Goal: Task Accomplishment & Management: Complete application form

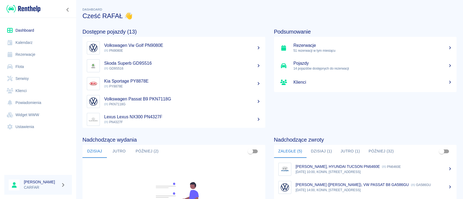
click at [40, 55] on link "Rezerwacje" at bounding box center [38, 55] width 68 height 12
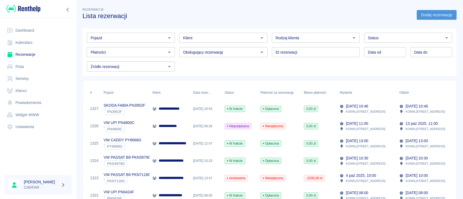
click at [447, 18] on link "Dodaj rezerwację" at bounding box center [436, 15] width 40 height 10
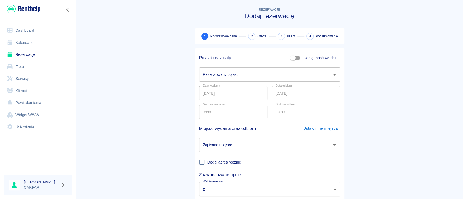
click at [321, 57] on span "Dostępność wg dat" at bounding box center [319, 58] width 32 height 6
click at [308, 57] on input "Dostępność wg dat" at bounding box center [292, 58] width 31 height 10
checkbox input "true"
click at [249, 77] on input "[DATE]" at bounding box center [233, 75] width 68 height 14
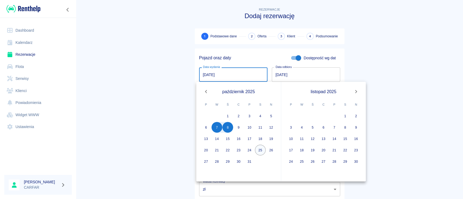
click at [261, 152] on button "25" at bounding box center [260, 150] width 11 height 11
type input "[DATE]"
type input "DD.MM.YYYY"
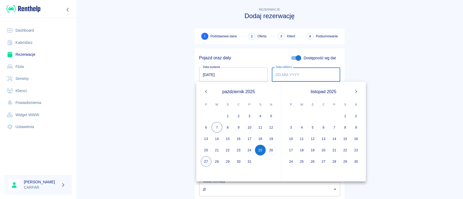
click at [205, 161] on button "27" at bounding box center [206, 161] width 11 height 11
type input "[DATE]"
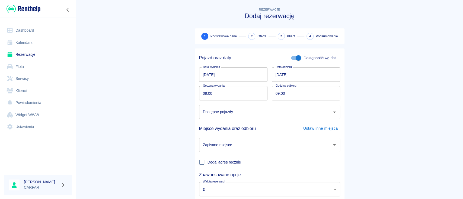
click at [239, 92] on input "09:00" at bounding box center [231, 93] width 65 height 14
type input "10:00"
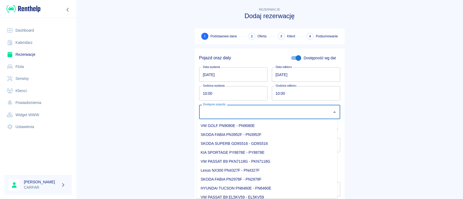
click at [241, 114] on input "Dostępne pojazdy" at bounding box center [265, 111] width 128 height 9
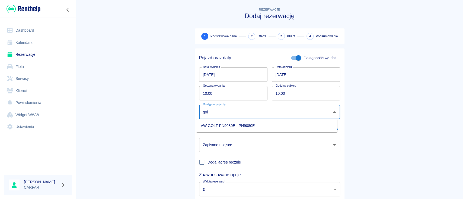
click at [277, 126] on li "VW GOLF PN9080E - PN9080E" at bounding box center [266, 125] width 141 height 9
type input "VW GOLF PN9080E - PN9080E"
click at [274, 144] on input "Zapisane miejsce" at bounding box center [265, 144] width 128 height 9
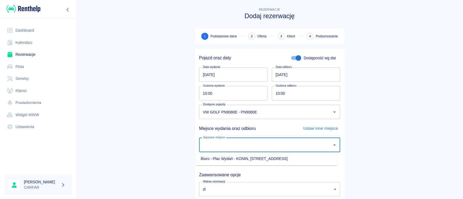
click at [268, 156] on li "Biuro - Plac Wydań - KONIN, [STREET_ADDRESS]" at bounding box center [266, 159] width 141 height 9
type input "Biuro - Plac Wydań - KONIN, [STREET_ADDRESS]"
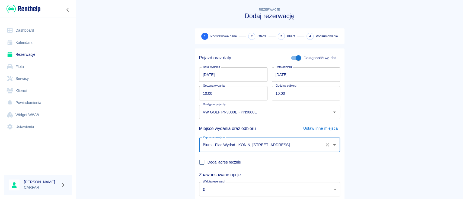
scroll to position [36, 0]
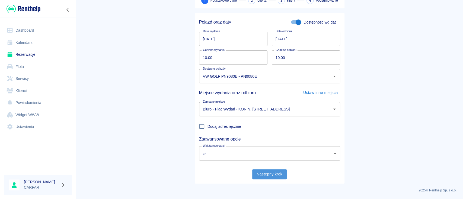
click at [266, 172] on button "Następny krok" at bounding box center [269, 174] width 34 height 10
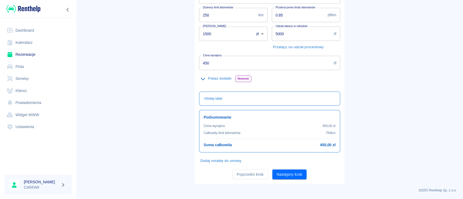
scroll to position [0, 0]
click at [246, 175] on button "Poprzedni krok" at bounding box center [250, 175] width 36 height 10
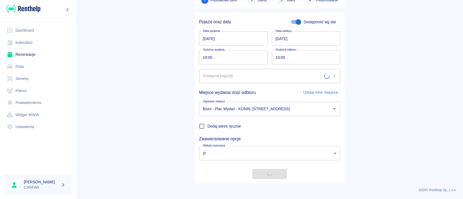
scroll to position [36, 0]
type input "VW GOLF PN9080E - PN9080E"
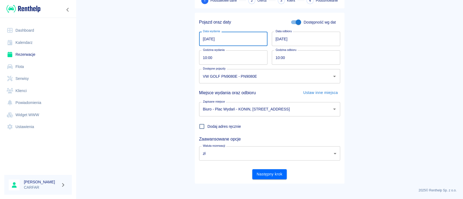
click at [250, 41] on input "[DATE]" at bounding box center [233, 39] width 68 height 14
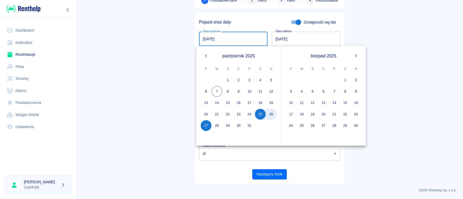
click at [403, 132] on main "Rezerwacje Dodaj rezerwację 1 Podstawowe dane 2 Oferta 3 Klient 4 Podsumowanie …" at bounding box center [269, 77] width 387 height 213
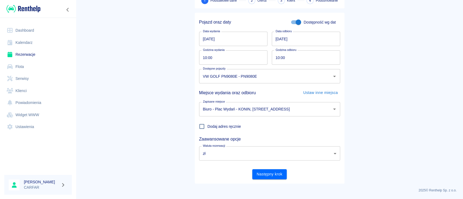
click at [317, 61] on input "10:00" at bounding box center [304, 57] width 65 height 14
type input "09:00"
click at [393, 68] on main "Rezerwacje Dodaj rezerwację 1 Podstawowe dane 2 Oferta 3 Klient 4 Podsumowanie …" at bounding box center [269, 77] width 387 height 213
click at [271, 175] on button "Następny krok" at bounding box center [269, 174] width 34 height 10
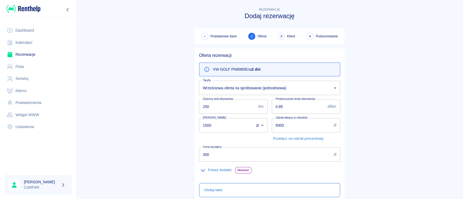
click at [290, 89] on body "Używamy plików Cookies, by zapewnić Ci najlepsze możliwe doświadczenie. Aby dow…" at bounding box center [231, 99] width 463 height 199
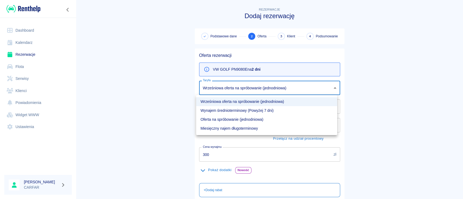
click at [384, 69] on div at bounding box center [231, 99] width 463 height 199
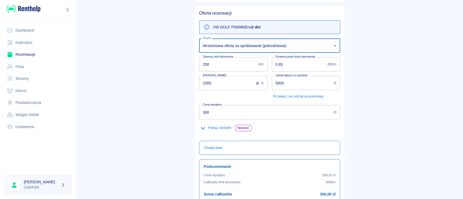
scroll to position [92, 0]
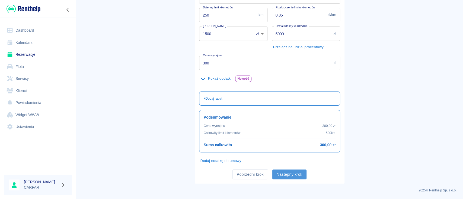
click at [292, 174] on button "Następny krok" at bounding box center [289, 175] width 34 height 10
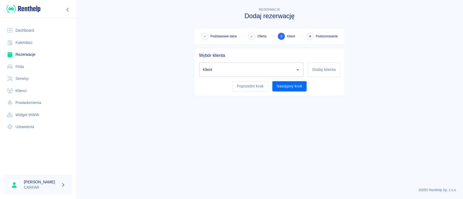
click at [269, 66] on input "Klient" at bounding box center [247, 69] width 92 height 9
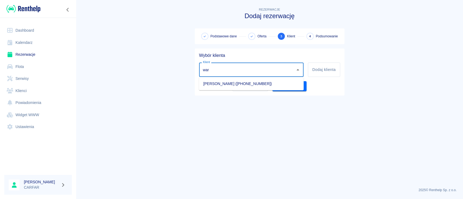
click at [273, 88] on li "[PERSON_NAME] ([PHONE_NUMBER])" at bounding box center [251, 83] width 105 height 9
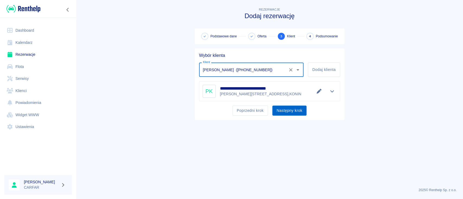
type input "[PERSON_NAME] ([PHONE_NUMBER])"
click at [289, 109] on button "Następny krok" at bounding box center [289, 111] width 34 height 10
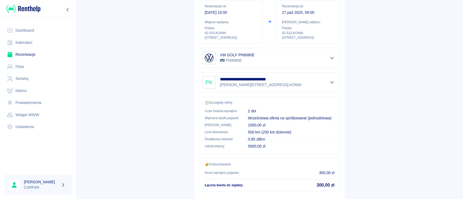
scroll to position [93, 0]
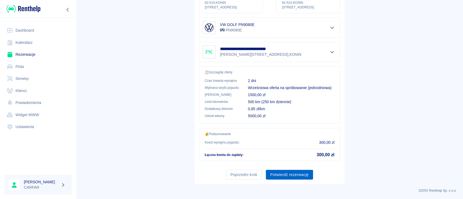
click at [297, 174] on button "Potwierdź rezerwację" at bounding box center [289, 175] width 47 height 10
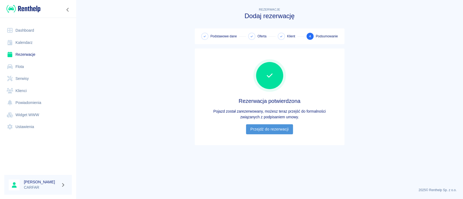
click at [273, 128] on link "Przejdź do rezerwacji" at bounding box center [269, 129] width 47 height 10
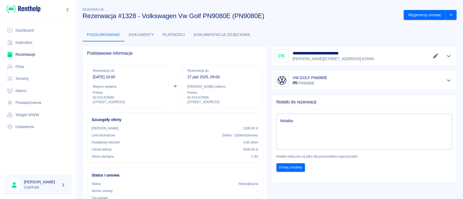
click at [25, 66] on link "Flota" at bounding box center [38, 67] width 68 height 12
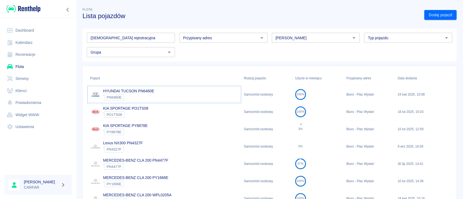
click at [152, 92] on link "HYUNDAI TUCSON PN6460E" at bounding box center [128, 91] width 51 height 4
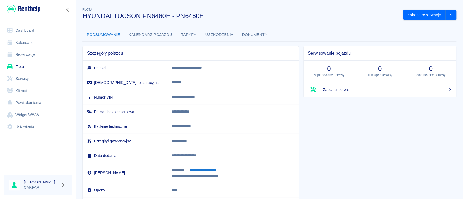
click at [37, 7] on img at bounding box center [24, 8] width 34 height 9
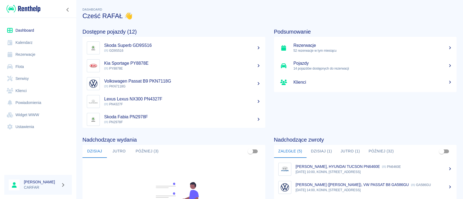
click at [26, 66] on link "Flota" at bounding box center [38, 67] width 68 height 12
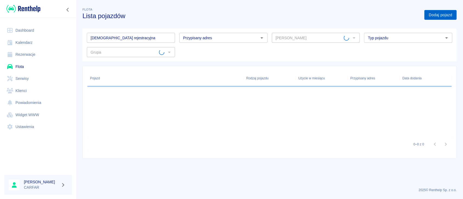
click at [443, 19] on link "Dodaj pojazd" at bounding box center [440, 15] width 32 height 10
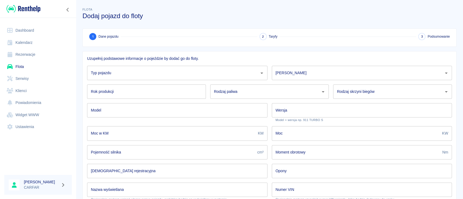
click at [153, 72] on input "Typ pojazdu" at bounding box center [172, 72] width 167 height 9
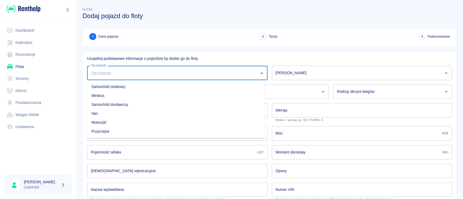
click at [150, 88] on li "Samochód osobowy" at bounding box center [175, 86] width 177 height 9
type input "Samochód osobowy"
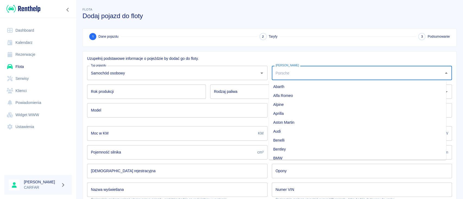
click at [310, 77] on input "[PERSON_NAME]" at bounding box center [357, 72] width 167 height 9
click at [307, 105] on li "Mercedes-Benz" at bounding box center [357, 104] width 177 height 9
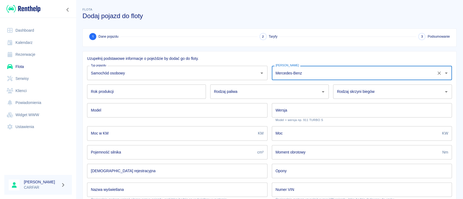
type input "Mercedes-Benz"
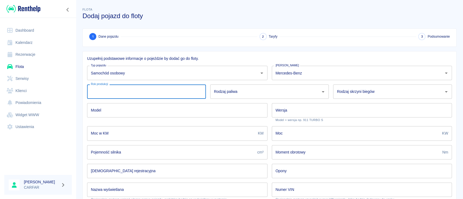
click at [153, 93] on input "Rok produkcji" at bounding box center [146, 92] width 119 height 14
type input "2021"
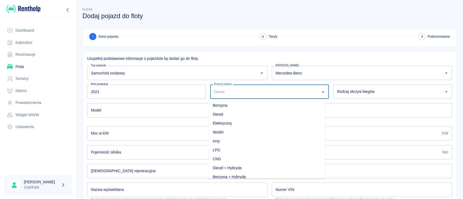
click at [243, 87] on input "Rodzaj paliwa" at bounding box center [266, 91] width 106 height 9
click at [237, 114] on li "Diesel" at bounding box center [266, 114] width 117 height 9
type input "Diesel"
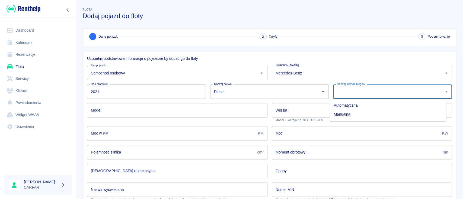
click at [380, 93] on input "Rodzaj skrzyni biegów" at bounding box center [388, 91] width 106 height 9
click at [374, 108] on li "Automatyczna" at bounding box center [387, 105] width 117 height 9
type input "Automatyczna"
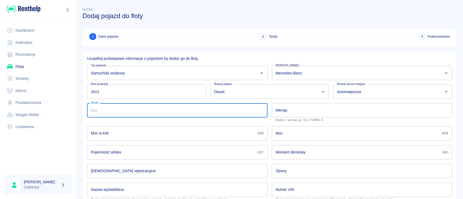
click at [193, 110] on input "Model" at bounding box center [177, 110] width 180 height 14
type input "s"
type input "S KLASA"
click at [299, 114] on input "Wersja" at bounding box center [362, 110] width 180 height 14
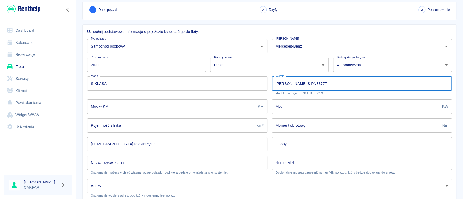
scroll to position [36, 0]
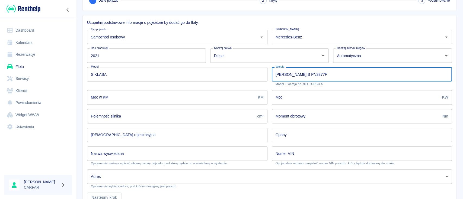
type input "[PERSON_NAME] S PN3377F"
click at [332, 99] on input "Moc" at bounding box center [356, 97] width 168 height 14
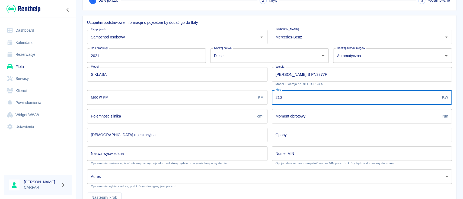
type input "210"
click at [199, 117] on input "Pojemność silnika" at bounding box center [171, 116] width 168 height 14
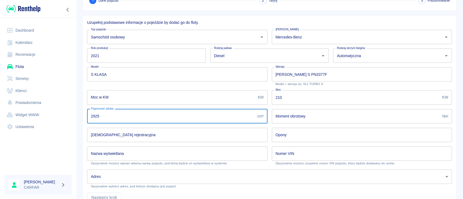
type input "2925"
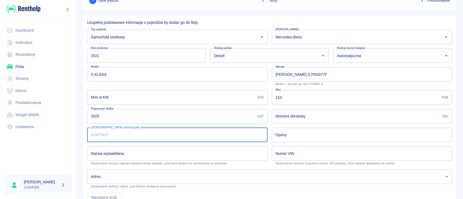
click at [213, 139] on input "[DEMOGRAPHIC_DATA] rejestracyjna" at bounding box center [177, 135] width 180 height 14
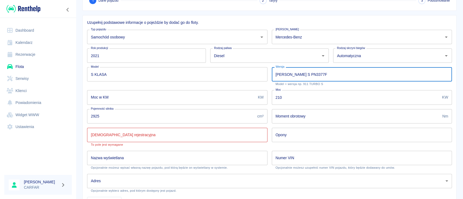
drag, startPoint x: 319, startPoint y: 76, endPoint x: 298, endPoint y: 73, distance: 21.3
click at [298, 73] on input "[PERSON_NAME] S PN3377F" at bounding box center [362, 74] width 180 height 14
click at [160, 137] on input "[DEMOGRAPHIC_DATA] rejestracyjna" at bounding box center [177, 135] width 180 height 14
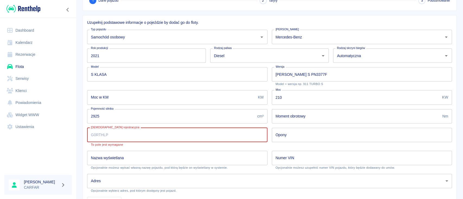
paste input "PN3377F"
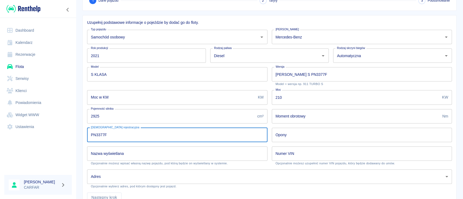
type input "PN3377F"
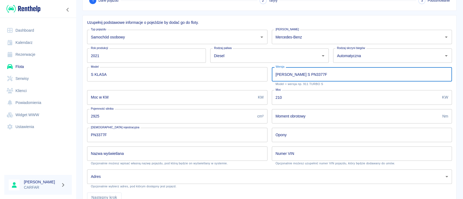
drag, startPoint x: 310, startPoint y: 73, endPoint x: 242, endPoint y: 73, distance: 67.8
click at [242, 73] on div "Uzupełnij podstawowe informacje o pojeździe by dodać go do floty. Typ pojazdu S…" at bounding box center [267, 108] width 369 height 187
click at [147, 158] on input "Nazwa wyświetlana" at bounding box center [177, 154] width 180 height 14
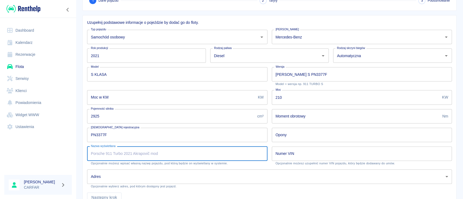
paste input "[PERSON_NAME] S PN3377F"
type input "[PERSON_NAME] S PN3377F"
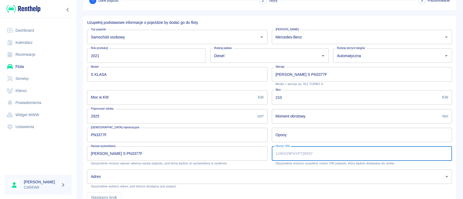
click at [292, 158] on input "Numer VIN" at bounding box center [362, 154] width 180 height 14
paste input "[US_VEHICLE_IDENTIFICATION_NUMBER]"
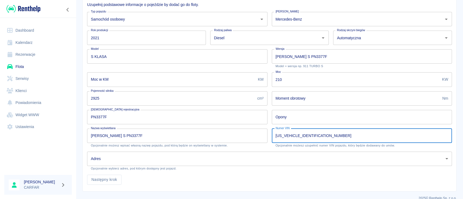
scroll to position [62, 0]
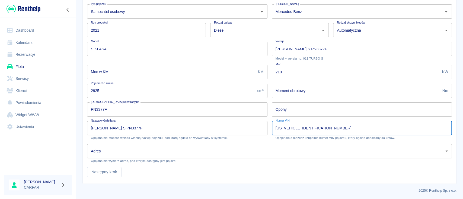
type input "[US_VEHICLE_IDENTIFICATION_NUMBER]"
click at [229, 152] on body "Używamy plików Cookies, by zapewnić Ci najlepsze możliwe doświadczenie. Aby dow…" at bounding box center [231, 99] width 463 height 199
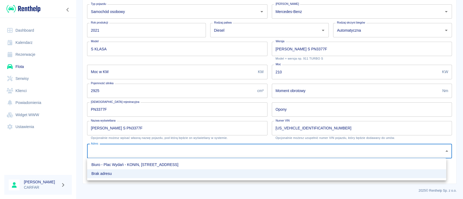
click at [211, 164] on li "Biuro - Plac Wydań - KONIN, [STREET_ADDRESS]" at bounding box center [266, 165] width 359 height 9
type input "4da8187f-ea22-480b-9d61-5a4c2726c5ee"
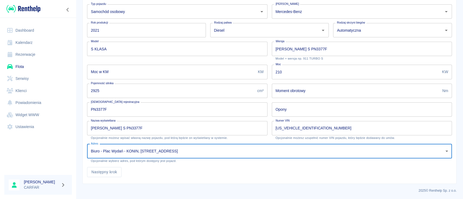
click at [306, 91] on input "Moment obrotowy" at bounding box center [356, 91] width 168 height 14
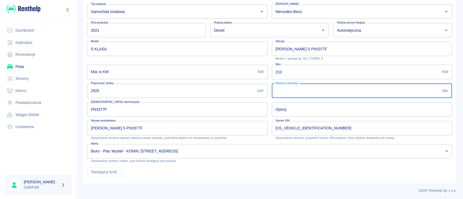
click at [191, 68] on input "Moc w KM" at bounding box center [171, 72] width 169 height 14
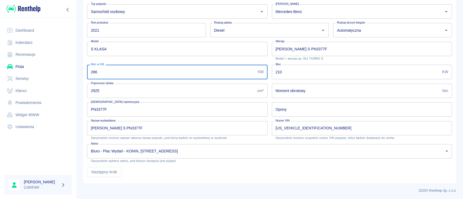
type input "286"
click at [206, 171] on div "Następny krok" at bounding box center [267, 170] width 369 height 14
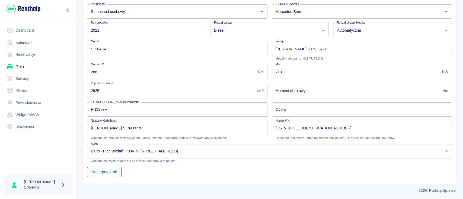
click at [108, 174] on button "Następny krok" at bounding box center [104, 172] width 34 height 10
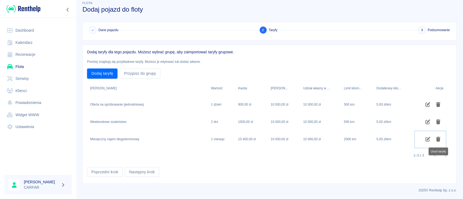
click at [436, 140] on icon "Usuń taryfę" at bounding box center [438, 139] width 6 height 5
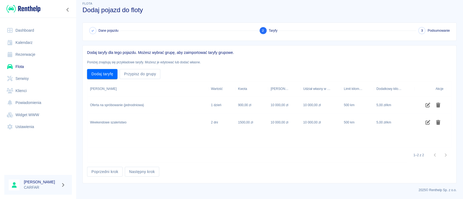
scroll to position [6, 0]
click at [438, 124] on icon "Usuń taryfę" at bounding box center [438, 122] width 4 height 5
click at [428, 106] on icon "Edytuj taryfę" at bounding box center [428, 105] width 6 height 5
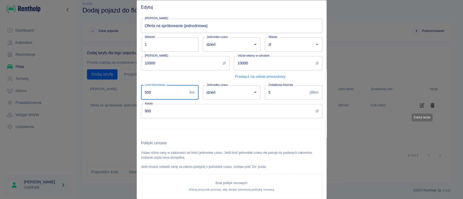
drag, startPoint x: 149, startPoint y: 92, endPoint x: 136, endPoint y: 89, distance: 12.8
click at [136, 89] on div "Edytuj Nazwa taryfy Oferta na spróbowanie (jednodniowa) Nazwa taryfy Wartość 1 …" at bounding box center [231, 99] width 463 height 199
type input "250"
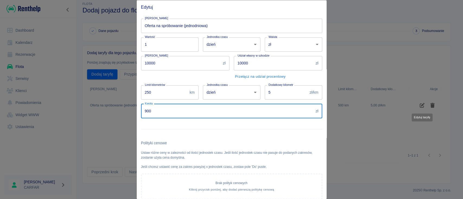
drag, startPoint x: 141, startPoint y: 109, endPoint x: 126, endPoint y: 108, distance: 15.2
click at [126, 108] on div "Edytuj Nazwa taryfy Oferta na spróbowanie (jednodniowa) Nazwa taryfy Wartość 1 …" at bounding box center [231, 99] width 463 height 199
type input "1500"
click at [233, 132] on div at bounding box center [229, 127] width 185 height 18
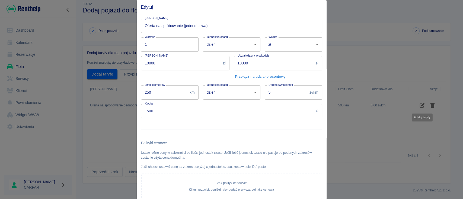
scroll to position [33, 0]
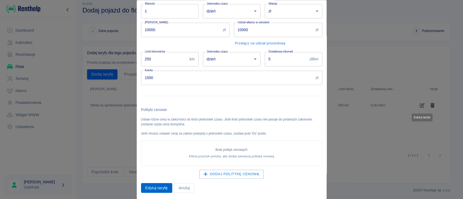
click at [161, 186] on button "Edytuj taryfę" at bounding box center [156, 188] width 31 height 10
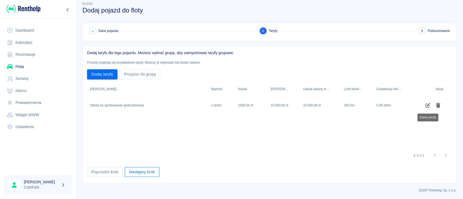
click at [151, 172] on button "Następny krok" at bounding box center [142, 172] width 34 height 10
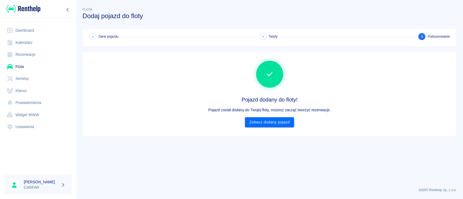
scroll to position [0, 0]
click at [275, 123] on link "Zobacz dodany pojazd" at bounding box center [269, 122] width 49 height 10
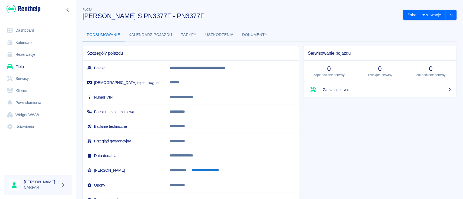
scroll to position [24, 0]
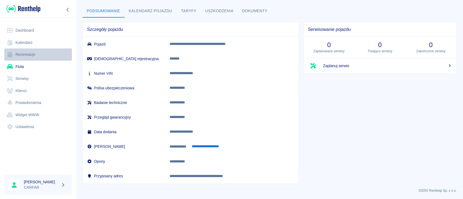
click at [30, 55] on link "Rezerwacje" at bounding box center [38, 55] width 68 height 12
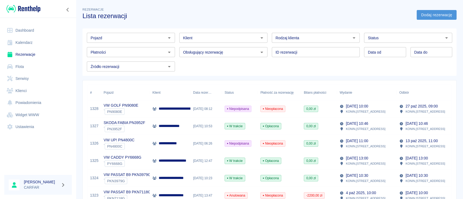
click at [430, 14] on link "Dodaj rezerwację" at bounding box center [436, 15] width 40 height 10
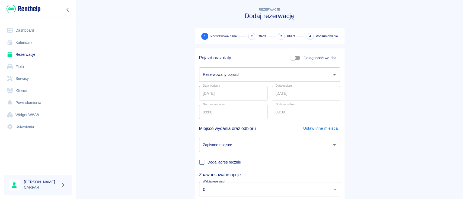
click at [307, 56] on span "Dostępność wg dat" at bounding box center [319, 58] width 32 height 6
click at [307, 56] on input "Dostępność wg dat" at bounding box center [292, 58] width 31 height 10
checkbox input "true"
click at [235, 77] on input "[DATE]" at bounding box center [233, 75] width 68 height 14
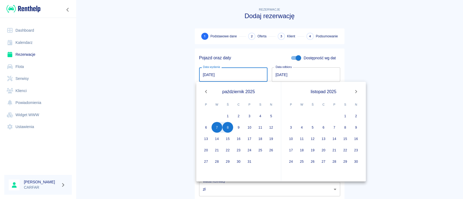
click at [357, 91] on icon "Next month" at bounding box center [356, 91] width 7 height 7
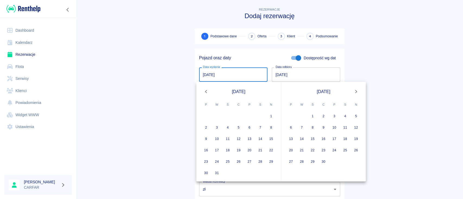
click at [357, 91] on icon "Next month" at bounding box center [356, 91] width 7 height 7
click at [260, 126] on button "11" at bounding box center [260, 127] width 11 height 11
type input "[DATE]"
type input "DD.MM.YYYY"
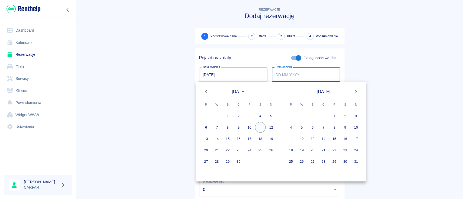
click at [260, 126] on button "11" at bounding box center [260, 127] width 11 height 11
type input "[DATE]"
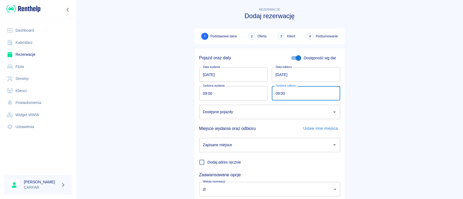
click at [307, 94] on input "09:00" at bounding box center [304, 93] width 65 height 14
type input "20:00"
click at [273, 115] on input "Dostępne pojazdy" at bounding box center [265, 111] width 128 height 9
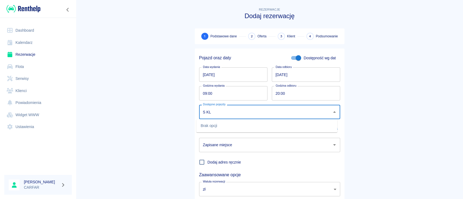
drag, startPoint x: 273, startPoint y: 116, endPoint x: 174, endPoint y: 107, distance: 99.1
click at [174, 107] on main "Rezerwacje Dodaj rezerwację 1 Podstawowe dane 2 Oferta 3 Klient 4 Podsumowanie …" at bounding box center [269, 113] width 387 height 213
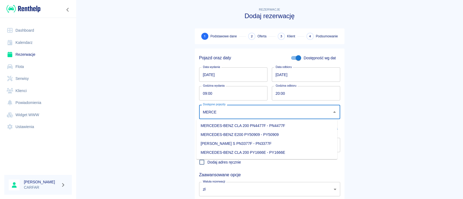
click at [263, 142] on li "[PERSON_NAME] S PN3377F - PN3377F" at bounding box center [266, 143] width 141 height 9
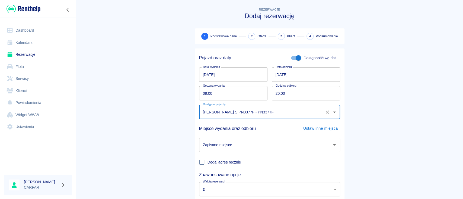
type input "[PERSON_NAME] S PN3377F - PN3377F"
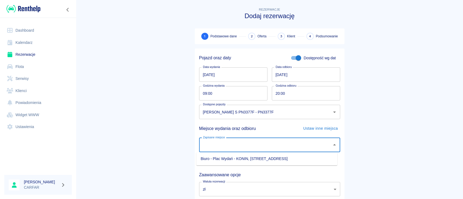
click at [265, 144] on input "Zapisane miejsce" at bounding box center [265, 144] width 128 height 9
click at [264, 157] on li "Biuro - Plac Wydań - KONIN, [STREET_ADDRESS]" at bounding box center [266, 159] width 141 height 9
type input "Biuro - Plac Wydań - KONIN, [STREET_ADDRESS]"
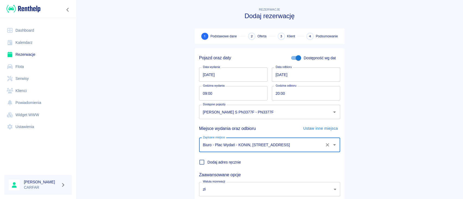
scroll to position [36, 0]
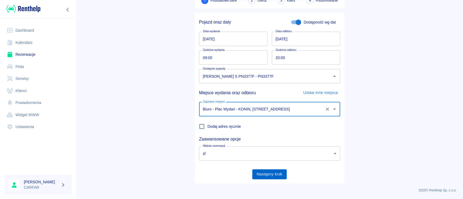
click at [262, 175] on button "Następny krok" at bounding box center [269, 174] width 34 height 10
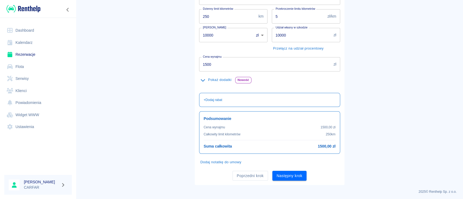
scroll to position [92, 0]
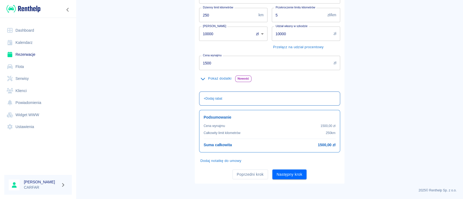
click at [256, 94] on div "+ Dodaj rabat" at bounding box center [269, 99] width 141 height 14
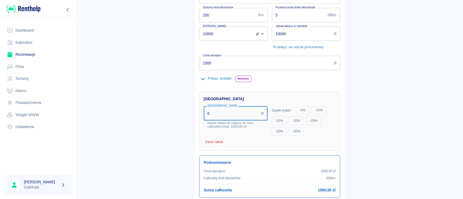
drag, startPoint x: 244, startPoint y: 110, endPoint x: 185, endPoint y: 107, distance: 58.9
click at [188, 107] on div "Rezerwacje Dodaj rezerwację Podstawowe dane 2 Oferta 3 Klient 4 Podsumowanie Of…" at bounding box center [269, 70] width 163 height 319
type input "300"
click at [364, 109] on main "Rezerwacje Dodaj rezerwację Podstawowe dane 2 Oferta 3 Klient 4 Podsumowanie Of…" at bounding box center [269, 75] width 387 height 321
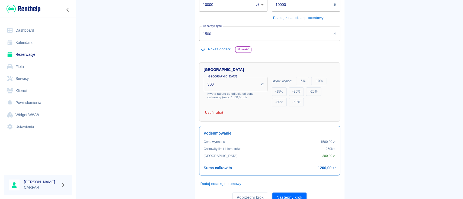
scroll to position [144, 0]
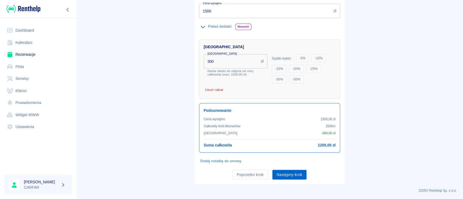
click at [289, 174] on button "Następny krok" at bounding box center [289, 175] width 34 height 10
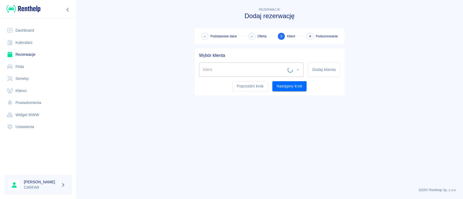
scroll to position [0, 0]
click at [320, 69] on button "Dodaj klienta" at bounding box center [324, 70] width 32 height 14
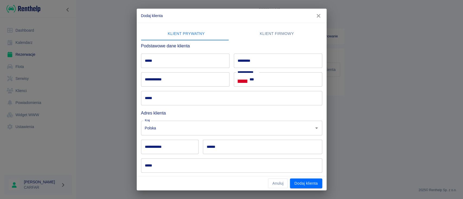
click at [195, 53] on div "***** *****" at bounding box center [183, 58] width 93 height 19
click at [195, 57] on input "*****" at bounding box center [185, 61] width 88 height 14
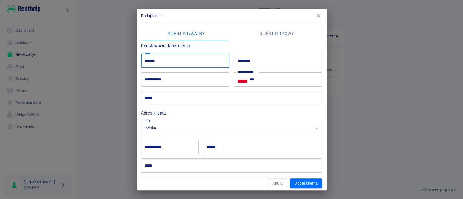
type input "******"
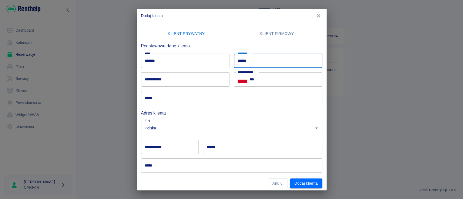
type input "******"
click at [273, 82] on input "***" at bounding box center [285, 79] width 73 height 14
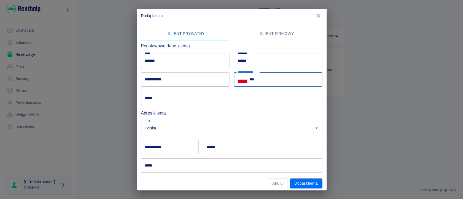
paste input "**********"
type input "**********"
click at [171, 168] on input "*****" at bounding box center [231, 166] width 181 height 14
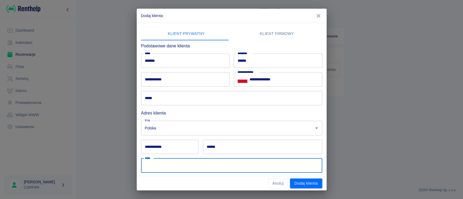
paste input "*********"
type input "********"
click at [181, 147] on input "**********" at bounding box center [169, 147] width 57 height 14
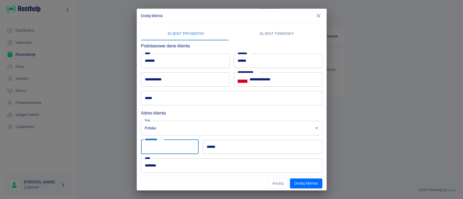
paste input "******"
type input "******"
click at [227, 147] on input "******" at bounding box center [262, 147] width 119 height 14
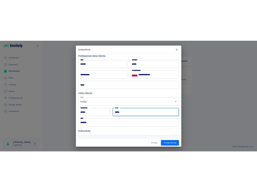
scroll to position [9, 0]
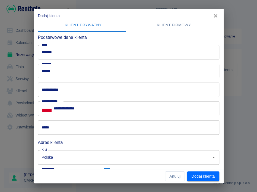
type input "******"
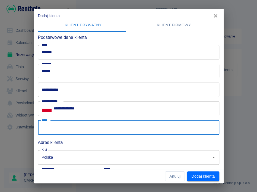
click at [68, 127] on input "*****" at bounding box center [128, 127] width 181 height 14
paste input "**********"
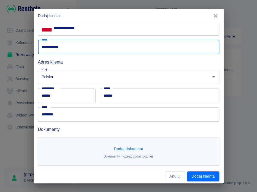
scroll to position [90, 0]
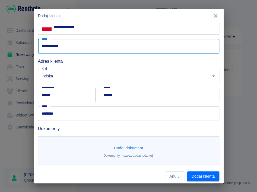
type input "**********"
click at [129, 147] on button "Dodaj dokument" at bounding box center [129, 148] width 34 height 10
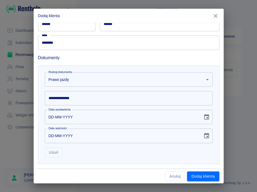
scroll to position [162, 0]
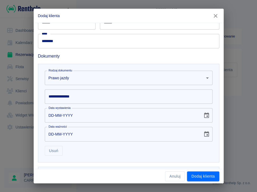
click at [83, 95] on input "**********" at bounding box center [129, 96] width 168 height 14
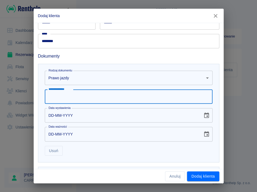
paste input "**********"
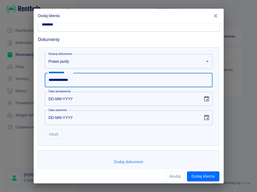
scroll to position [188, 0]
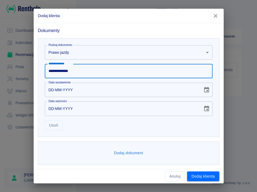
type input "**********"
click at [125, 151] on button "Dodaj dokument" at bounding box center [129, 153] width 34 height 10
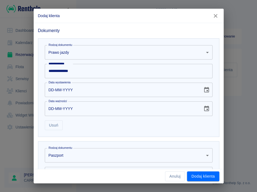
scroll to position [260, 0]
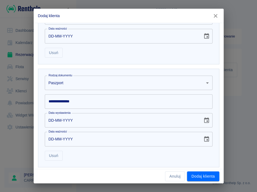
click at [95, 84] on body "**********" at bounding box center [128, 96] width 257 height 192
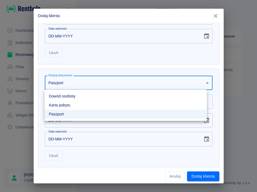
click at [87, 97] on li "Dowód osobisty" at bounding box center [125, 96] width 162 height 9
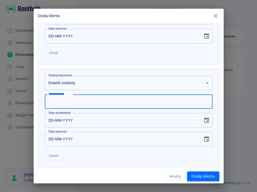
click at [68, 98] on div "**********" at bounding box center [129, 101] width 168 height 14
paste input "*********"
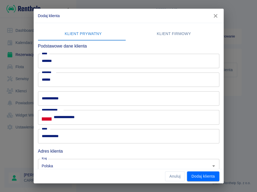
scroll to position [0, 0]
type input "*********"
click at [205, 177] on button "Dodaj klienta" at bounding box center [203, 176] width 32 height 10
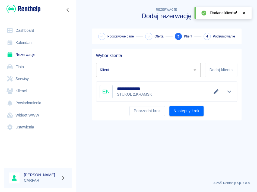
type input "[PERSON_NAME] ([PHONE_NUMBER])"
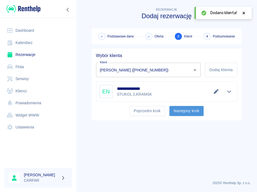
click at [182, 107] on button "Następny krok" at bounding box center [186, 111] width 34 height 10
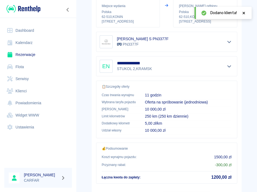
scroll to position [108, 0]
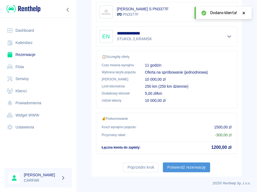
click at [187, 165] on button "Potwierdź rezerwację" at bounding box center [186, 167] width 47 height 10
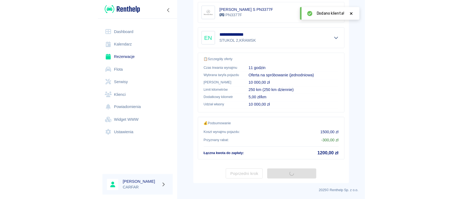
scroll to position [0, 0]
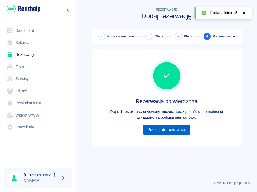
click at [176, 127] on link "Przejdź do rezerwacji" at bounding box center [166, 129] width 47 height 10
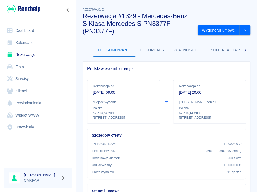
click at [27, 90] on link "Klienci" at bounding box center [38, 91] width 68 height 12
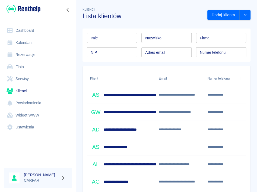
click at [99, 39] on input "Imię" at bounding box center [112, 38] width 50 height 10
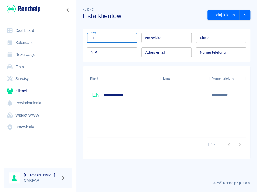
type input "ELI"
click at [130, 94] on h6 "**********" at bounding box center [119, 94] width 30 height 5
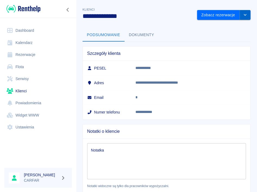
click at [243, 16] on icon "drop-down" at bounding box center [245, 15] width 4 height 4
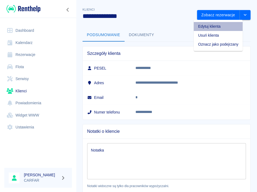
click at [237, 27] on li "Edytuj klienta" at bounding box center [218, 26] width 49 height 9
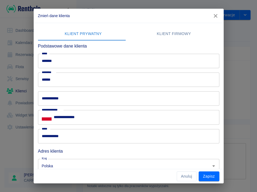
click at [89, 101] on input "**********" at bounding box center [128, 98] width 181 height 14
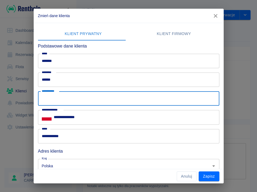
paste input "**********"
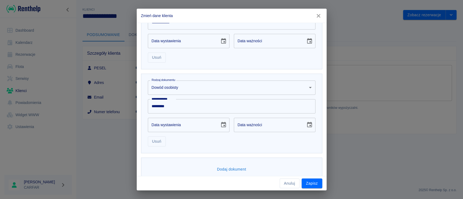
scroll to position [208, 0]
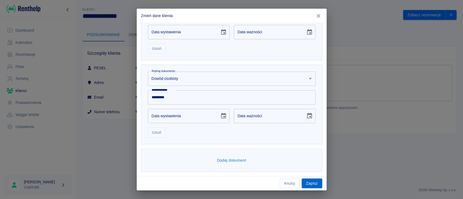
type input "**********"
click at [317, 182] on button "Zapisz" at bounding box center [312, 184] width 21 height 10
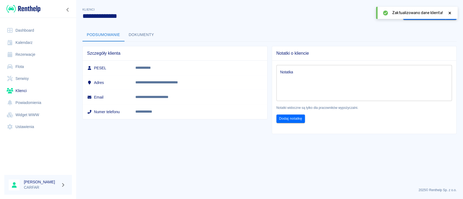
click at [24, 9] on img at bounding box center [24, 8] width 34 height 9
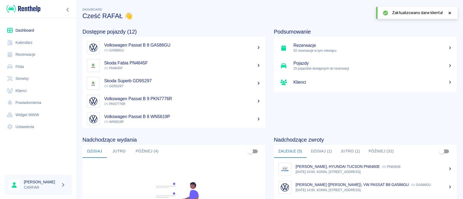
scroll to position [108, 0]
click at [156, 153] on button "Później (4)" at bounding box center [147, 151] width 32 height 13
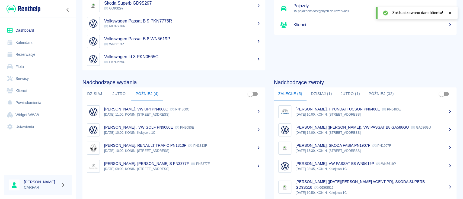
scroll to position [72, 0]
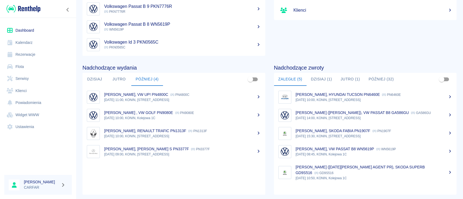
click at [31, 88] on link "Klienci" at bounding box center [38, 91] width 68 height 12
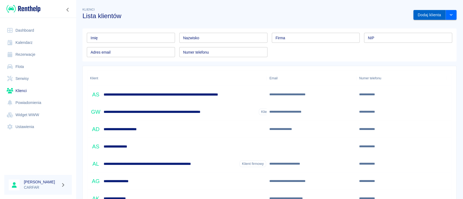
click at [429, 11] on button "Dodaj klienta" at bounding box center [429, 15] width 32 height 10
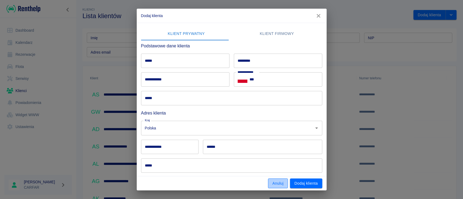
click at [277, 182] on button "Anuluj" at bounding box center [278, 184] width 20 height 10
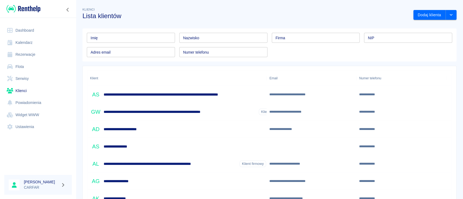
click at [28, 6] on img at bounding box center [24, 8] width 34 height 9
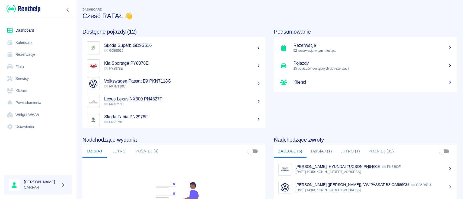
scroll to position [36, 0]
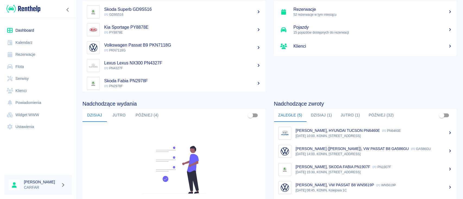
click at [329, 116] on button "Dzisiaj (1)" at bounding box center [321, 115] width 30 height 13
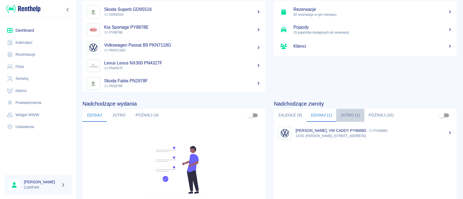
click at [344, 113] on button "Jutro (1)" at bounding box center [350, 115] width 28 height 13
click at [378, 114] on button "Później (32)" at bounding box center [381, 115] width 34 height 13
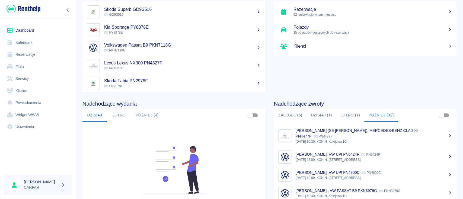
click at [295, 115] on button "Zaległe (5)" at bounding box center [290, 115] width 33 height 13
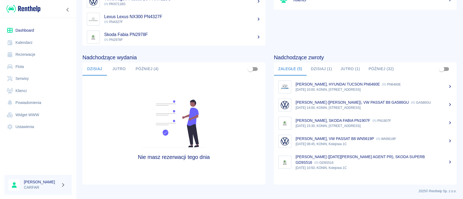
scroll to position [83, 0]
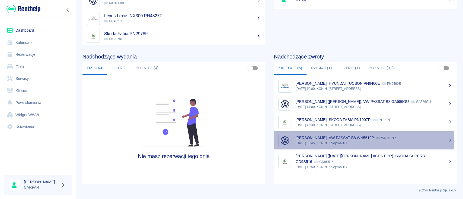
click at [346, 146] on p "[DATE] 08:45, KONIN, Kolejowa 1C" at bounding box center [374, 143] width 157 height 5
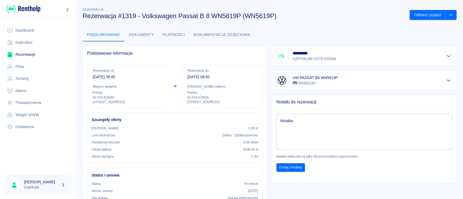
click at [28, 6] on img at bounding box center [24, 8] width 34 height 9
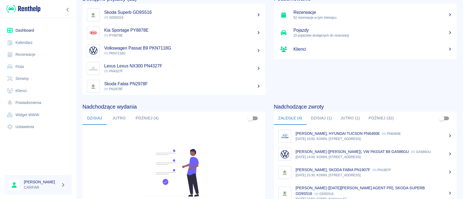
scroll to position [72, 0]
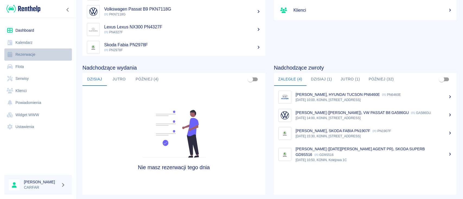
click at [33, 55] on link "Rezerwacje" at bounding box center [38, 55] width 68 height 12
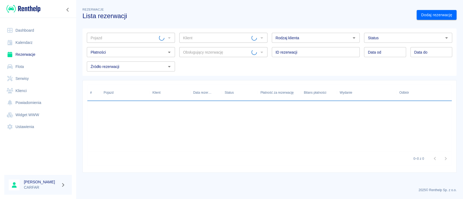
click at [30, 64] on link "Flota" at bounding box center [38, 67] width 68 height 12
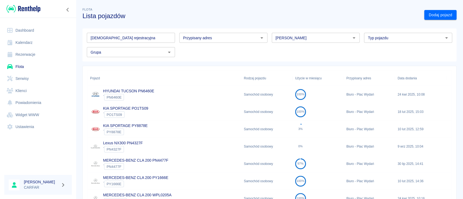
click at [164, 39] on input "[DEMOGRAPHIC_DATA] rejestracyjna" at bounding box center [131, 38] width 88 height 10
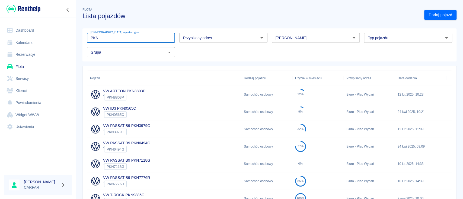
drag, startPoint x: 109, startPoint y: 40, endPoint x: 72, endPoint y: 35, distance: 38.0
click at [72, 35] on div "Dashboard Kalendarz Rezerwacje Flota Serwisy Klienci Powiadomienia Widget WWW U…" at bounding box center [231, 99] width 463 height 199
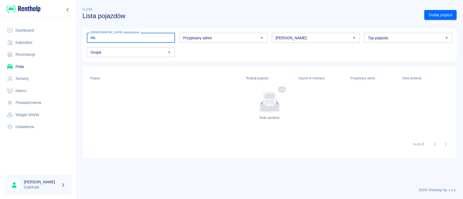
type input "P"
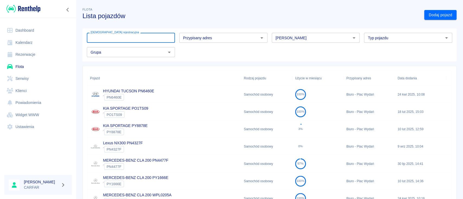
click at [291, 37] on input "[PERSON_NAME]" at bounding box center [311, 37] width 76 height 7
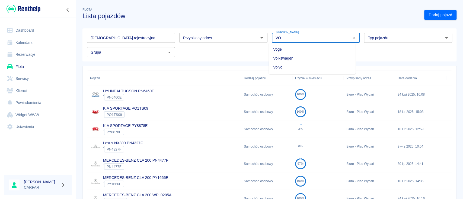
click at [290, 56] on li "Volkswagen" at bounding box center [312, 58] width 87 height 9
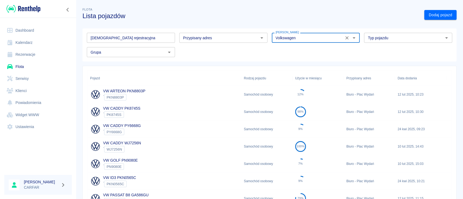
type input "Volkswagen"
click at [28, 10] on img at bounding box center [24, 8] width 34 height 9
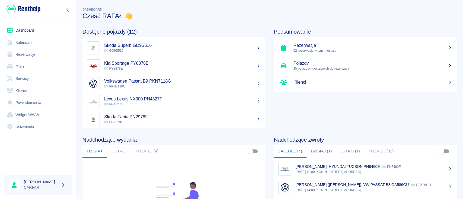
click at [20, 9] on img at bounding box center [24, 8] width 34 height 9
click at [351, 151] on button "Jutro (1)" at bounding box center [350, 151] width 28 height 13
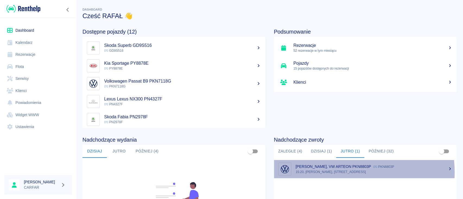
click at [335, 172] on p "15:20, [PERSON_NAME], [STREET_ADDRESS]" at bounding box center [374, 172] width 157 height 5
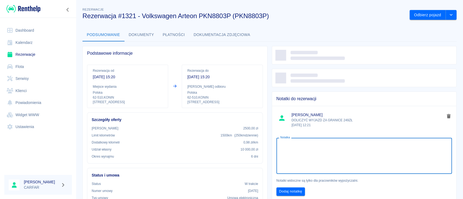
click at [349, 155] on textarea "Notatka" at bounding box center [364, 156] width 168 height 27
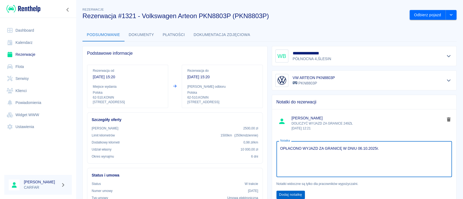
type textarea "OPŁACONO WYJAZD ZA GRANICĘ W DNIU 06.10.2025r."
click at [285, 194] on button "Dodaj notatkę" at bounding box center [290, 195] width 28 height 8
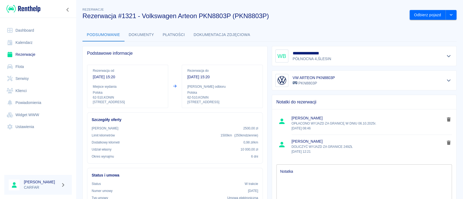
click at [35, 12] on img at bounding box center [24, 8] width 34 height 9
click at [36, 9] on img at bounding box center [24, 8] width 34 height 9
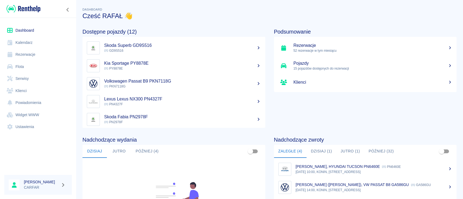
click at [323, 152] on button "Dzisiaj (1)" at bounding box center [321, 151] width 30 height 13
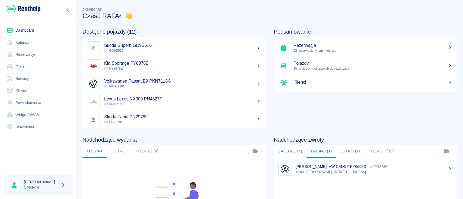
click at [347, 168] on p "[PERSON_NAME], VW CADDY PY6668G" at bounding box center [331, 167] width 71 height 4
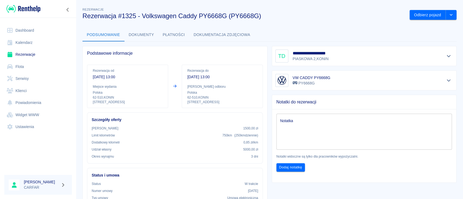
click at [146, 35] on button "Dokumenty" at bounding box center [141, 34] width 34 height 13
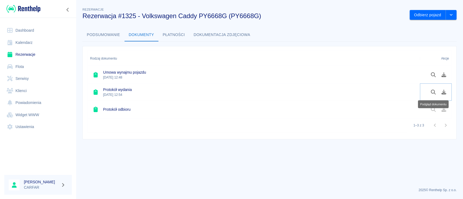
click at [432, 93] on icon "Podgląd dokumentu" at bounding box center [433, 92] width 5 height 5
click at [22, 8] on img at bounding box center [24, 8] width 34 height 9
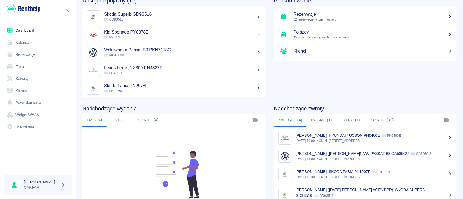
scroll to position [72, 0]
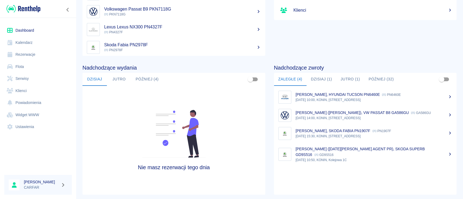
click at [324, 79] on button "Dzisiaj (1)" at bounding box center [321, 79] width 30 height 13
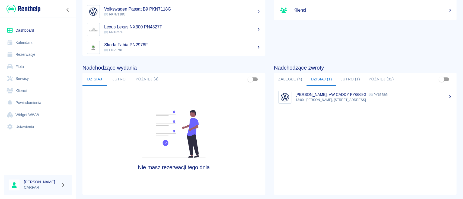
click at [26, 9] on img at bounding box center [24, 8] width 34 height 9
click at [23, 7] on img at bounding box center [24, 8] width 34 height 9
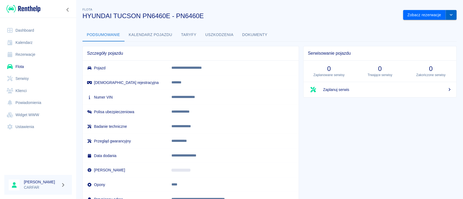
click at [449, 14] on button "drop-down" at bounding box center [451, 15] width 11 height 10
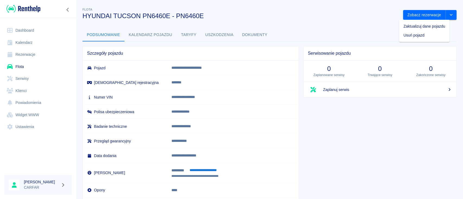
click at [436, 25] on li "Zaktualizuj dane pojazdu" at bounding box center [424, 26] width 50 height 9
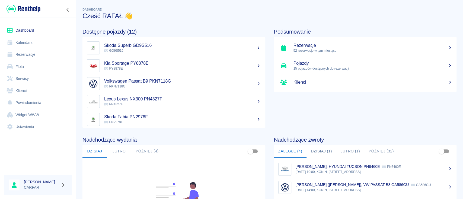
click at [27, 11] on img at bounding box center [24, 8] width 34 height 9
click at [30, 87] on link "Klienci" at bounding box center [38, 91] width 68 height 12
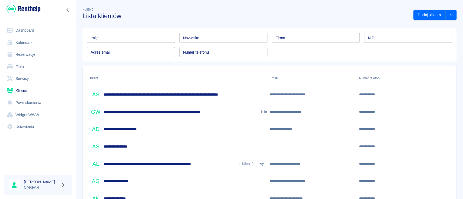
click at [216, 52] on input "Numer telefonu" at bounding box center [223, 52] width 88 height 10
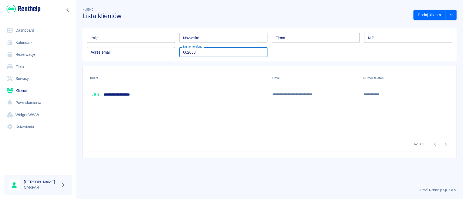
type input "662058"
click at [163, 93] on div "**********" at bounding box center [178, 94] width 182 height 17
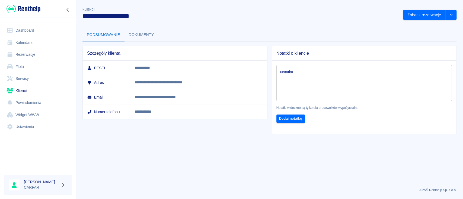
click at [142, 31] on button "Dokumenty" at bounding box center [141, 34] width 34 height 13
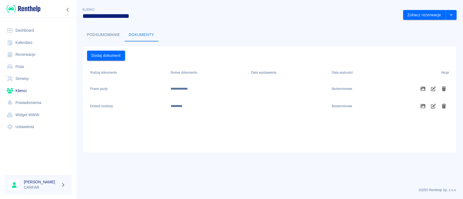
click at [103, 36] on button "Podsumowanie" at bounding box center [103, 34] width 42 height 13
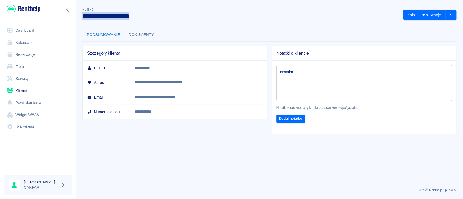
drag, startPoint x: 81, startPoint y: 16, endPoint x: 167, endPoint y: 19, distance: 86.3
click at [166, 19] on div "**********" at bounding box center [238, 11] width 321 height 18
copy h3 "**********"
click at [34, 57] on link "Rezerwacje" at bounding box center [38, 55] width 68 height 12
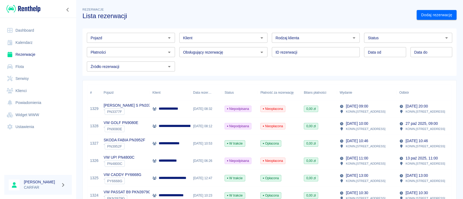
click at [207, 37] on input "Klient" at bounding box center [219, 37] width 76 height 7
drag, startPoint x: 207, startPoint y: 37, endPoint x: 191, endPoint y: 38, distance: 16.0
click at [191, 38] on input "Klient" at bounding box center [219, 37] width 76 height 7
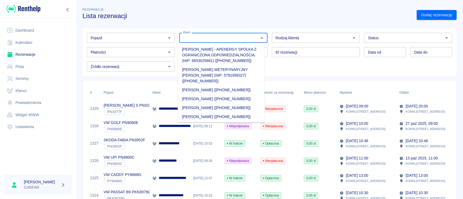
paste input "JAKUB GRZEGORZEWSKI"
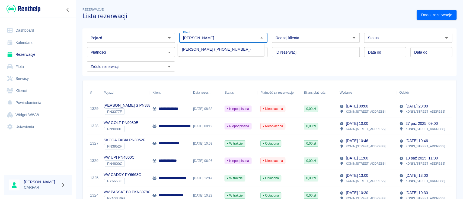
click at [246, 49] on li "[PERSON_NAME] ([PHONE_NUMBER])" at bounding box center [221, 49] width 87 height 9
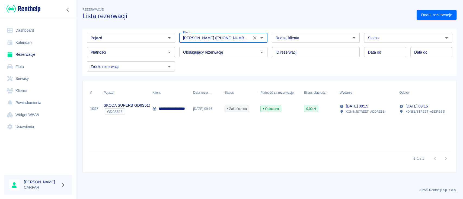
type input "[PERSON_NAME] ([PHONE_NUMBER])"
click at [172, 109] on p "**********" at bounding box center [182, 109] width 47 height 6
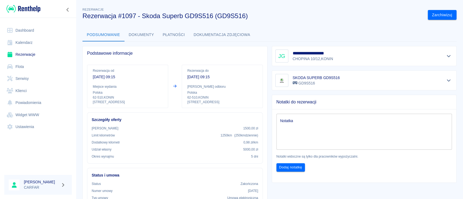
click at [30, 5] on img at bounding box center [24, 8] width 34 height 9
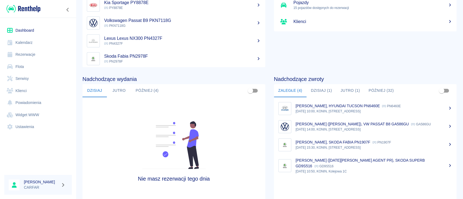
scroll to position [72, 0]
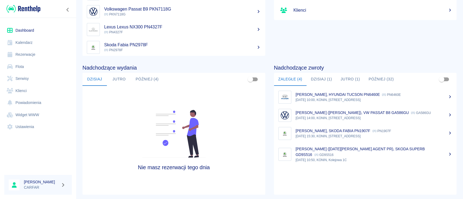
click at [323, 75] on button "Dzisiaj (1)" at bounding box center [321, 79] width 30 height 13
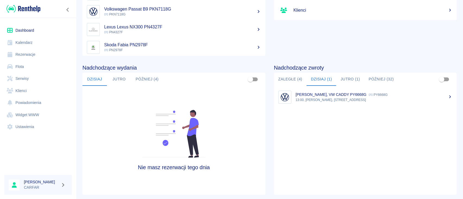
click at [350, 79] on button "Jutro (1)" at bounding box center [350, 79] width 28 height 13
click at [382, 83] on button "Później (32)" at bounding box center [381, 79] width 34 height 13
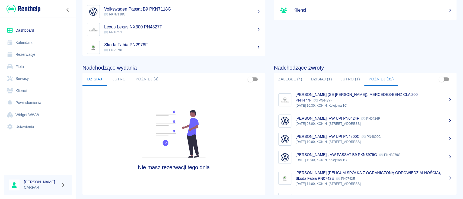
click at [150, 78] on button "Później (4)" at bounding box center [147, 79] width 32 height 13
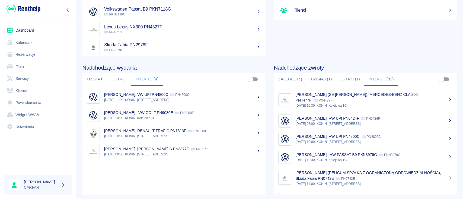
scroll to position [0, 0]
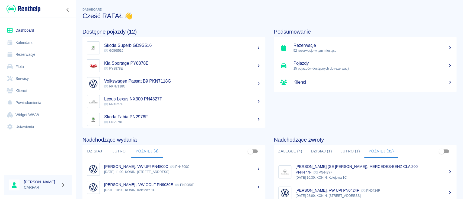
click at [22, 88] on link "Klienci" at bounding box center [38, 91] width 68 height 12
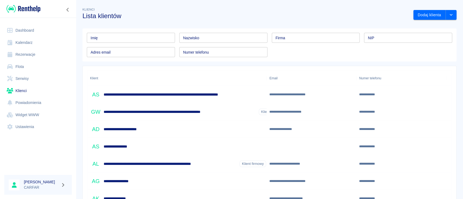
click at [209, 54] on input "Numer telefonu" at bounding box center [223, 52] width 88 height 10
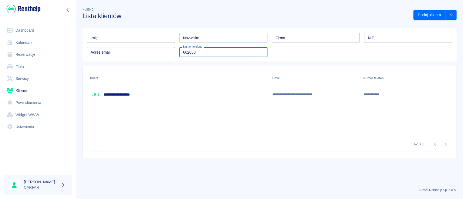
type input "662058"
click at [153, 93] on div "**********" at bounding box center [178, 94] width 182 height 17
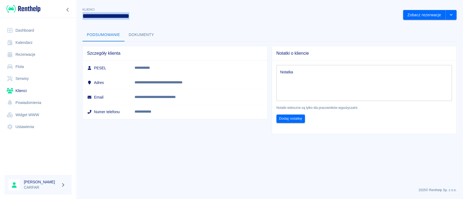
drag, startPoint x: 84, startPoint y: 15, endPoint x: 208, endPoint y: 19, distance: 124.2
click at [208, 19] on h3 "**********" at bounding box center [240, 16] width 316 height 8
copy h3 "**********"
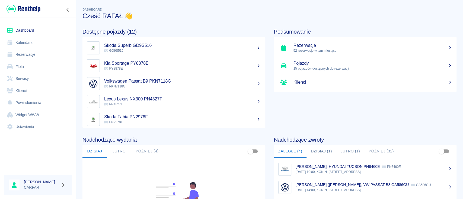
click at [33, 54] on link "Rezerwacje" at bounding box center [38, 55] width 68 height 12
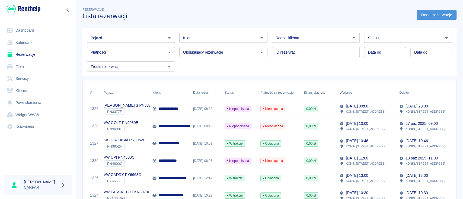
click at [430, 16] on link "Dodaj rezerwację" at bounding box center [436, 15] width 40 height 10
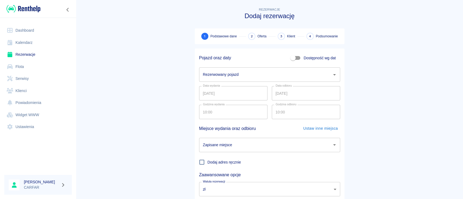
click at [298, 56] on input "Dostępność wg dat" at bounding box center [292, 58] width 31 height 10
checkbox input "true"
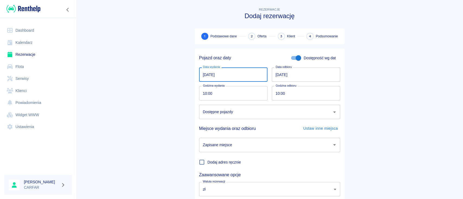
click at [246, 72] on input "[DATE]" at bounding box center [233, 75] width 68 height 14
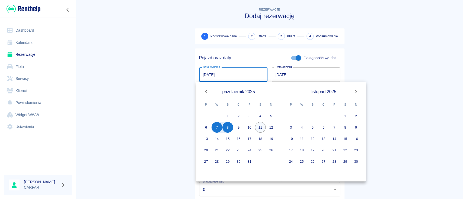
click at [261, 126] on button "11" at bounding box center [260, 127] width 11 height 11
type input "11.10.2025"
type input "DD.MM.YYYY"
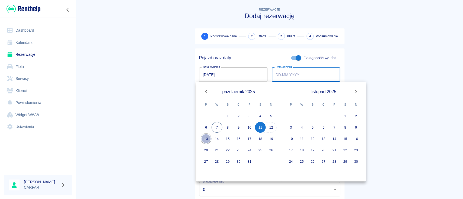
click at [208, 136] on button "13" at bounding box center [206, 138] width 11 height 11
type input "13.10.2025"
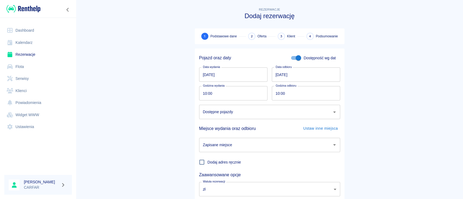
click at [235, 116] on div "Dostępne pojazdy" at bounding box center [269, 112] width 141 height 14
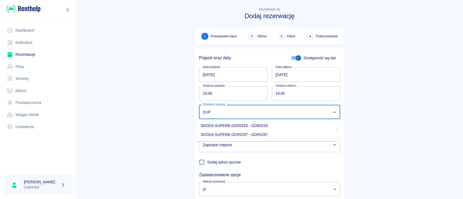
click at [252, 135] on li "SKODA SUPERB GD9S297 - GD9S297" at bounding box center [266, 134] width 141 height 9
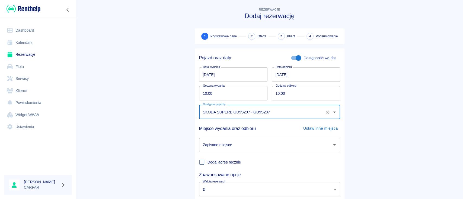
type input "SKODA SUPERB GD9S297 - GD9S297"
click at [248, 145] on input "Zapisane miejsce" at bounding box center [265, 144] width 128 height 9
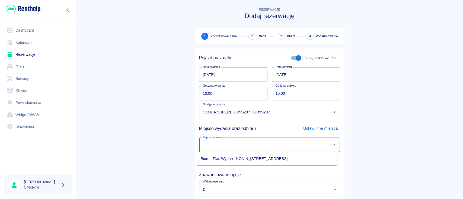
click at [250, 160] on li "Biuro - Plac Wydań - KONIN, [STREET_ADDRESS]" at bounding box center [266, 159] width 141 height 9
type input "Biuro - Plac Wydań - KONIN, [STREET_ADDRESS]"
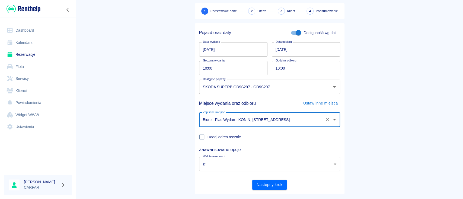
scroll to position [36, 0]
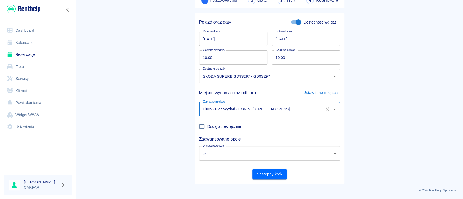
click at [268, 172] on button "Następny krok" at bounding box center [269, 174] width 34 height 10
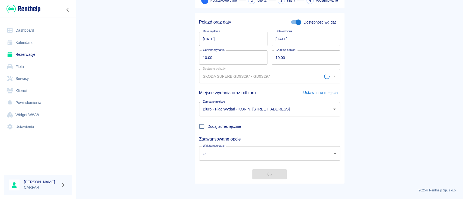
scroll to position [0, 0]
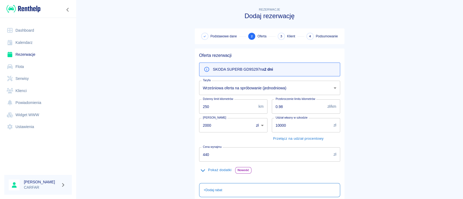
click at [286, 89] on body "Używamy plików Cookies, by zapewnić Ci najlepsze możliwe doświadczenie. Aby dow…" at bounding box center [231, 99] width 463 height 199
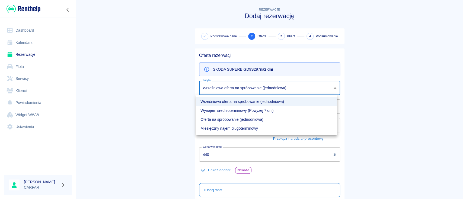
click at [284, 111] on li "Wynajem średnioterminowy (Powyżej 7 dni)" at bounding box center [266, 110] width 141 height 9
type input "0f6034a1-221b-4c9e-85ab-bc58654839f9"
type input "450"
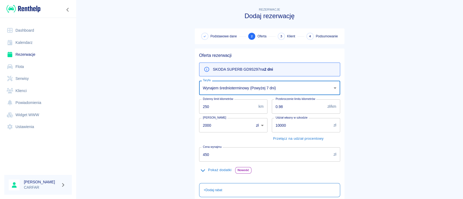
click at [283, 93] on body "Używamy plików Cookies, by zapewnić Ci najlepsze możliwe doświadczenie. Aby dow…" at bounding box center [231, 99] width 463 height 199
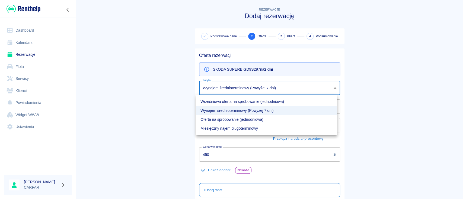
click at [274, 117] on li "Oferta na spróbowanie (jednodniowa)" at bounding box center [266, 119] width 141 height 9
type input "101dbd40-327c-42c0-902c-95698b1c4dda"
type input "500"
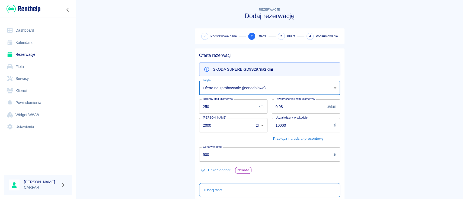
click at [223, 169] on button "Pokaż dodatki" at bounding box center [216, 170] width 34 height 8
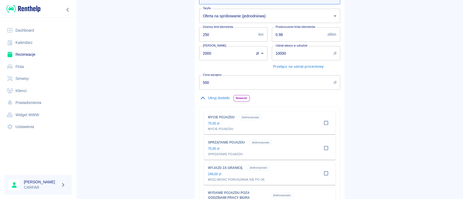
scroll to position [36, 0]
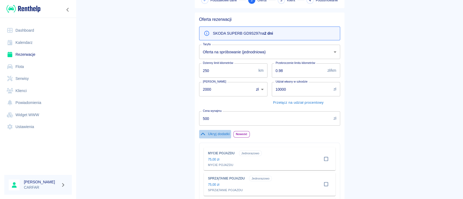
click at [218, 131] on button "Ukryj dodatki" at bounding box center [215, 134] width 32 height 8
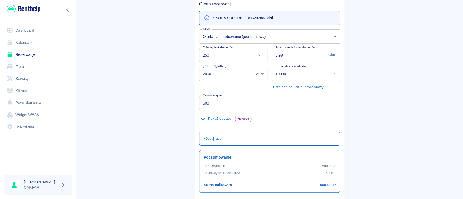
scroll to position [72, 0]
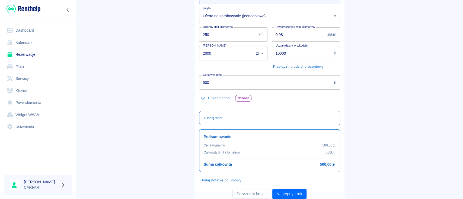
click at [251, 113] on div "+ Dodaj rabat" at bounding box center [269, 118] width 141 height 14
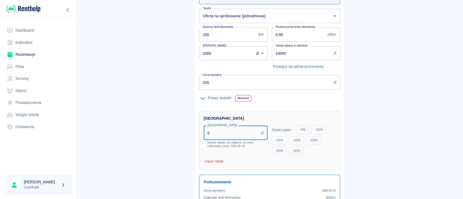
drag, startPoint x: 230, startPoint y: 135, endPoint x: 185, endPoint y: 133, distance: 45.1
click at [185, 133] on main "Rezerwacje Dodaj rezerwację Podstawowe dane 2 Oferta 3 Klient 4 Podsumowanie Of…" at bounding box center [269, 91] width 387 height 314
type input "60"
click at [349, 126] on main "Rezerwacje Dodaj rezerwację Podstawowe dane 2 Oferta 3 Klient 4 Podsumowanie Of…" at bounding box center [269, 94] width 387 height 321
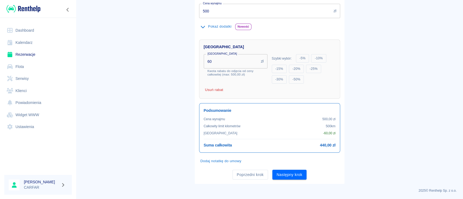
click at [234, 160] on button "Dodaj notatkę do umowy" at bounding box center [221, 161] width 44 height 8
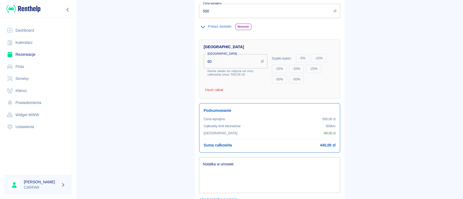
click at [239, 170] on textarea "Notatka w umowie" at bounding box center [269, 175] width 133 height 27
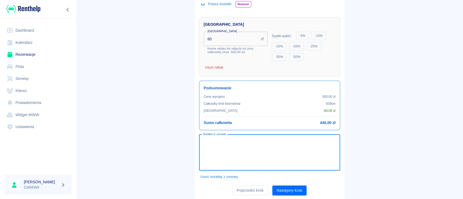
scroll to position [182, 0]
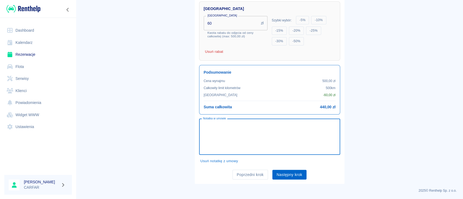
click at [301, 176] on button "Następny krok" at bounding box center [289, 175] width 34 height 10
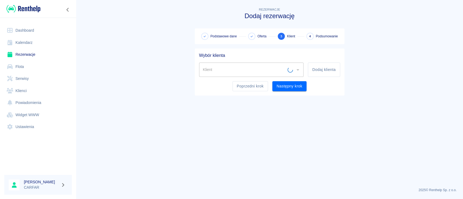
scroll to position [0, 0]
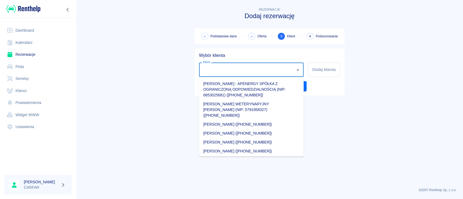
click at [260, 66] on input "Klient" at bounding box center [247, 69] width 92 height 9
paste input "JAKUB GRZEGORZEWSKI"
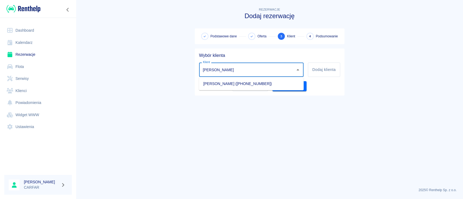
click at [270, 83] on li "[PERSON_NAME] ([PHONE_NUMBER])" at bounding box center [251, 83] width 105 height 9
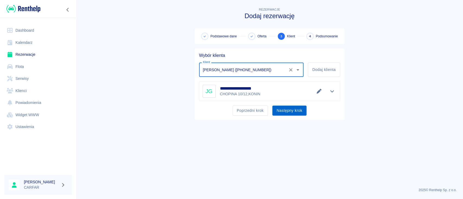
type input "[PERSON_NAME] ([PHONE_NUMBER])"
click at [297, 110] on button "Następny krok" at bounding box center [289, 111] width 34 height 10
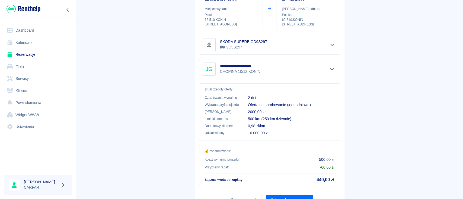
scroll to position [65, 0]
